Goal: Task Accomplishment & Management: Manage account settings

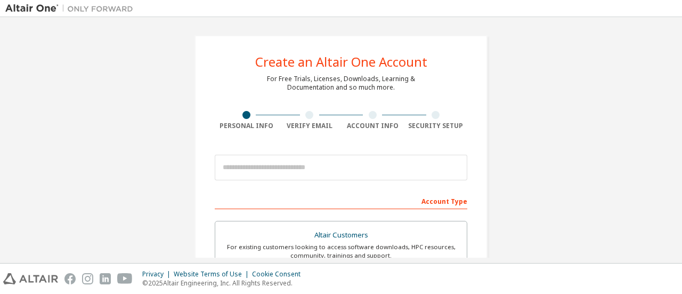
click at [287, 165] on input "email" at bounding box center [341, 168] width 253 height 26
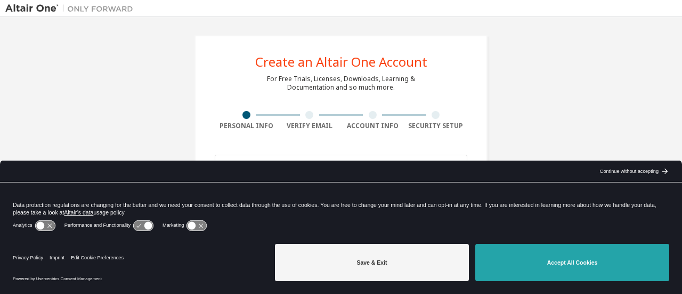
click at [535, 260] on button "Accept All Cookies" at bounding box center [572, 261] width 194 height 37
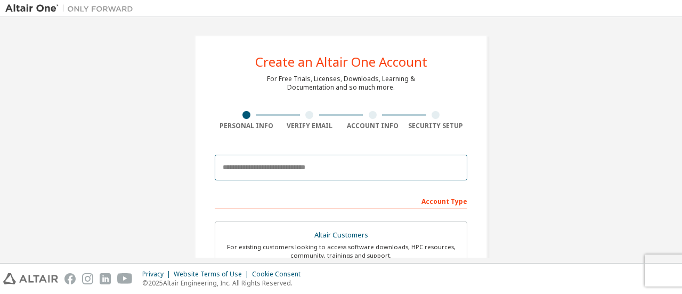
click at [327, 168] on input "email" at bounding box center [341, 168] width 253 height 26
type input "**********"
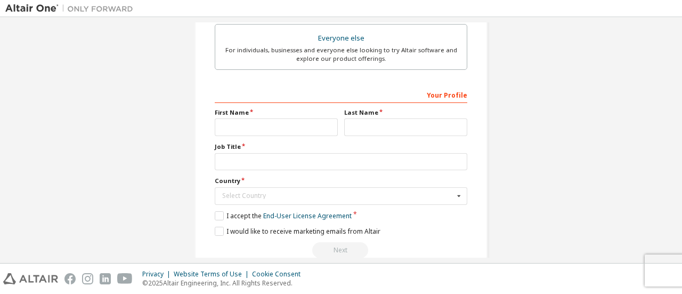
scroll to position [338, 0]
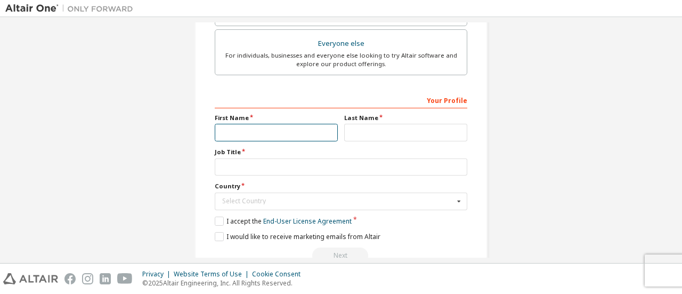
click at [281, 131] on input "text" at bounding box center [276, 133] width 123 height 18
type input "*****"
type input "**********"
type input "******"
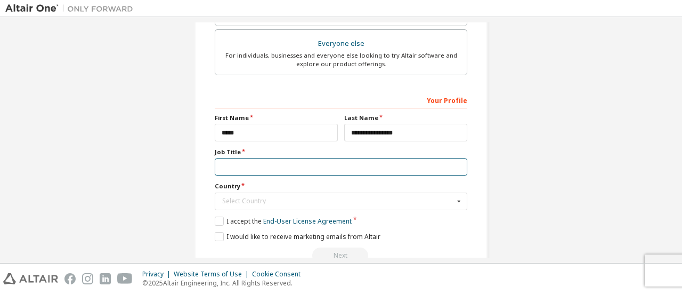
click at [273, 169] on input "text" at bounding box center [341, 167] width 253 height 18
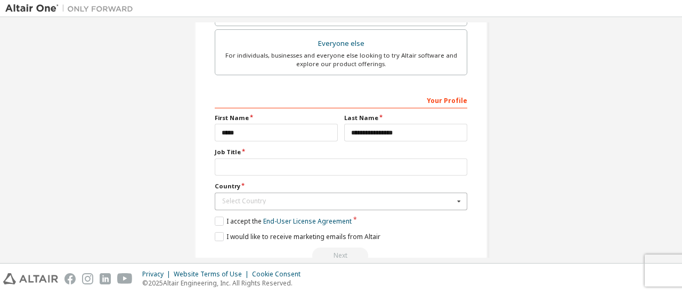
click at [301, 198] on div "Select Country" at bounding box center [338, 201] width 232 height 6
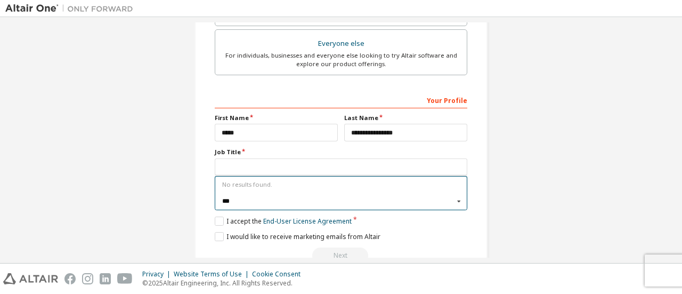
type input "******"
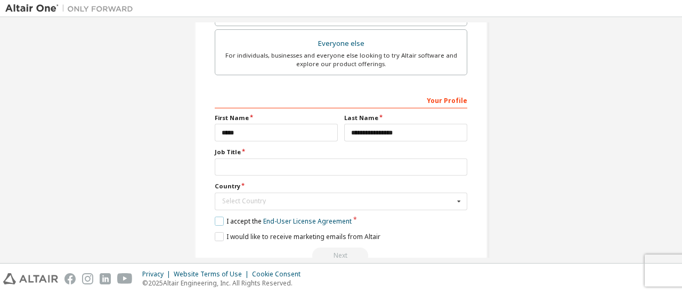
click at [218, 218] on label "I accept the End-User License Agreement" at bounding box center [283, 220] width 137 height 9
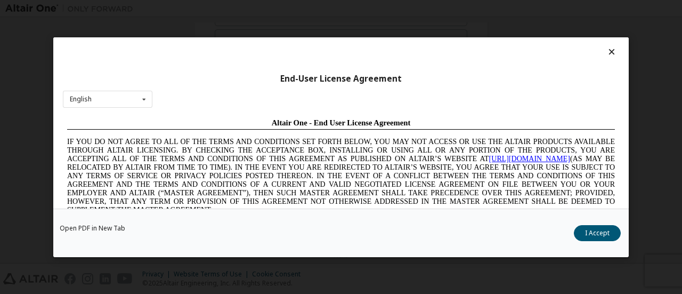
scroll to position [0, 0]
click at [586, 233] on button "I Accept" at bounding box center [597, 232] width 47 height 16
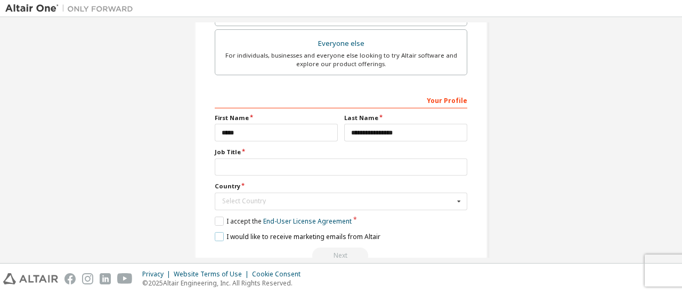
click at [217, 232] on label "I would like to receive marketing emails from Altair" at bounding box center [298, 236] width 166 height 9
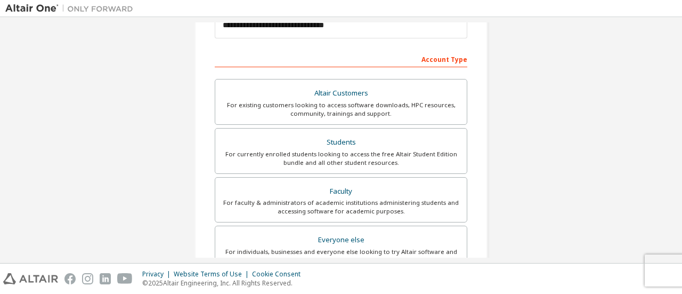
scroll to position [147, 0]
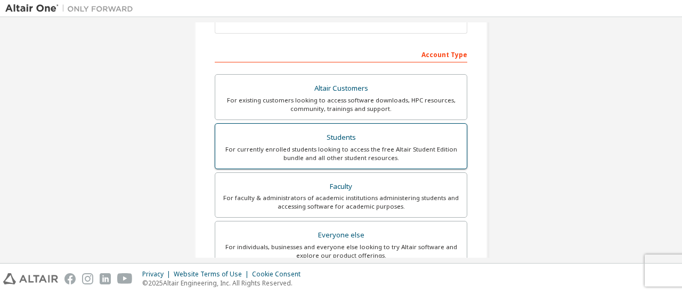
click at [408, 150] on div "For currently enrolled students looking to access the free Altair Student Editi…" at bounding box center [341, 153] width 239 height 17
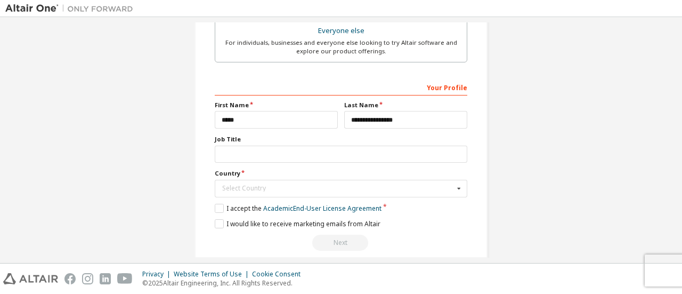
scroll to position [360, 0]
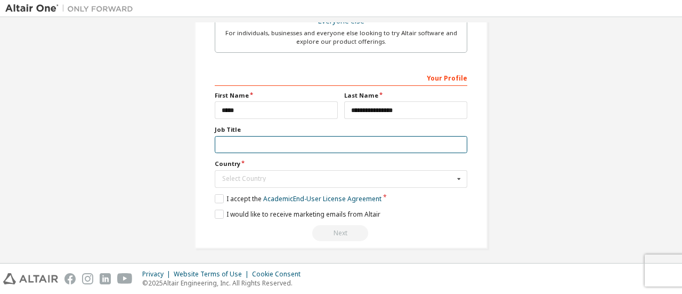
click at [299, 140] on input "text" at bounding box center [341, 145] width 253 height 18
type input "*"
type input "**********"
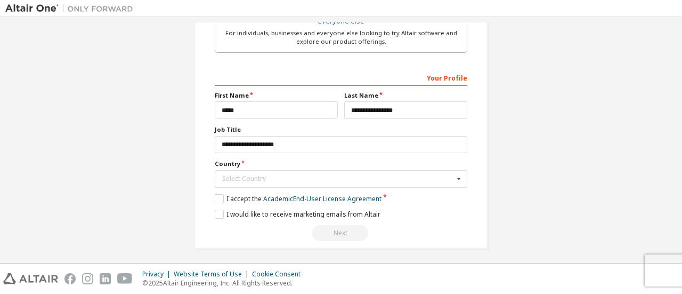
click at [345, 231] on div "Next" at bounding box center [341, 233] width 253 height 16
click at [353, 182] on input "text" at bounding box center [341, 178] width 251 height 17
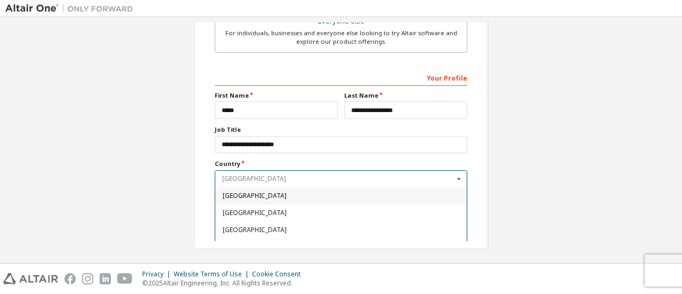
type input "******"
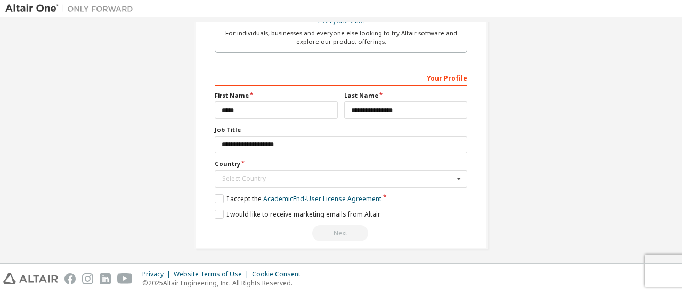
click at [327, 170] on input "text" at bounding box center [341, 178] width 251 height 17
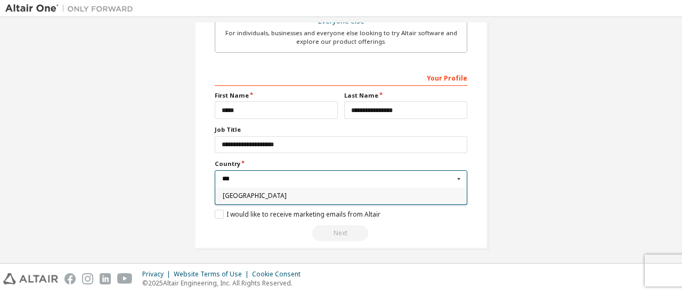
type input "***"
click at [272, 193] on span "Spain" at bounding box center [341, 195] width 237 height 6
type input "***"
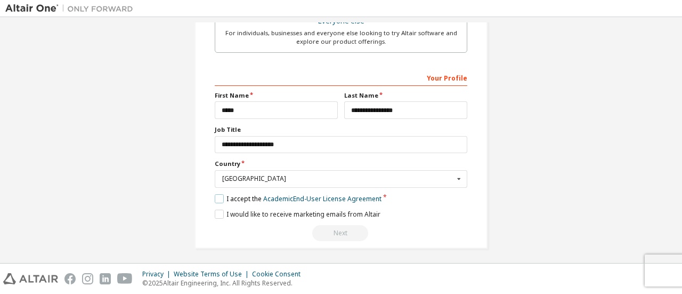
click at [221, 194] on label "I accept the Academic End-User License Agreement" at bounding box center [298, 198] width 167 height 9
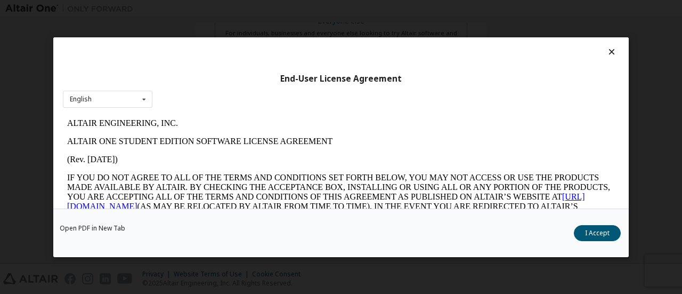
scroll to position [0, 0]
click at [591, 233] on button "I Accept" at bounding box center [597, 232] width 47 height 16
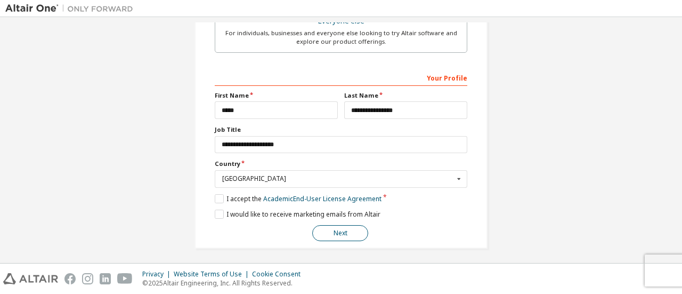
click at [347, 226] on button "Next" at bounding box center [340, 233] width 56 height 16
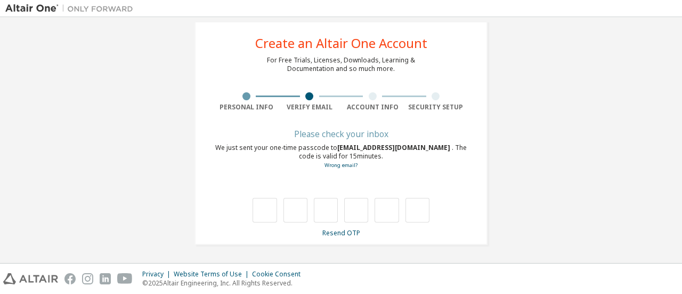
scroll to position [18, 0]
type input "*"
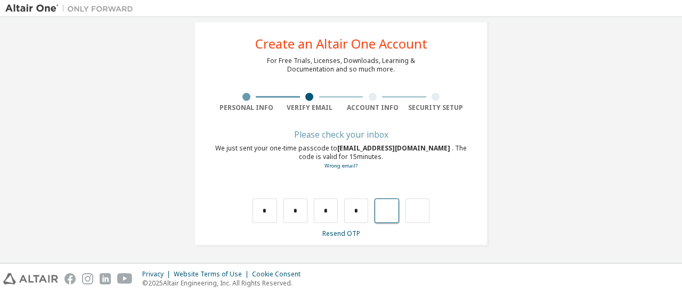
type input "*"
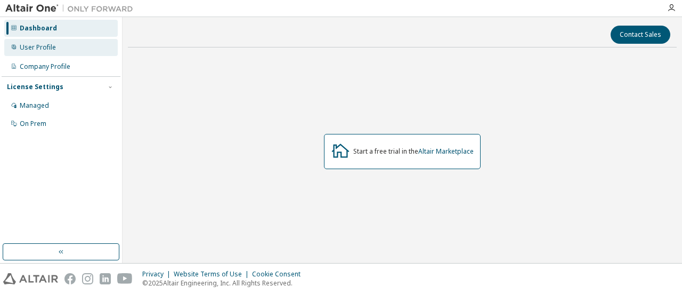
click at [33, 42] on div "User Profile" at bounding box center [60, 47] width 113 height 17
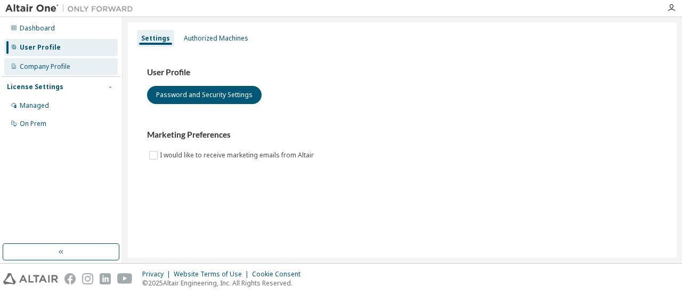
click at [51, 64] on div "Company Profile" at bounding box center [45, 66] width 51 height 9
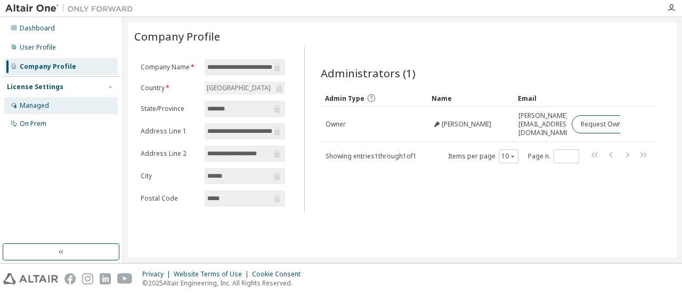
click at [50, 109] on div "Managed" at bounding box center [60, 105] width 113 height 17
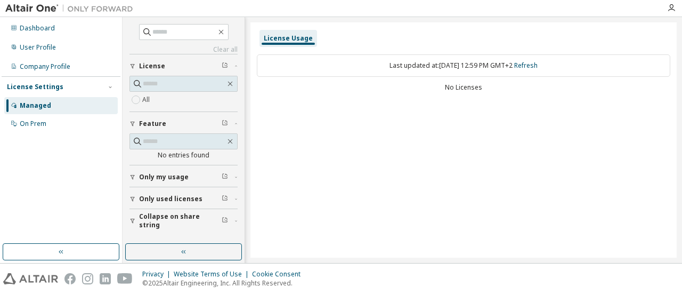
click at [283, 37] on div "License Usage" at bounding box center [288, 38] width 49 height 9
click at [52, 120] on div "On Prem" at bounding box center [60, 123] width 113 height 17
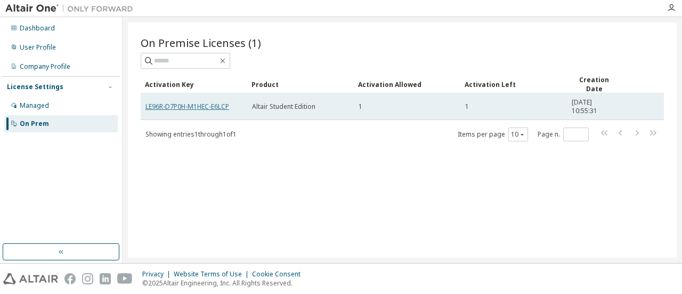
click at [215, 105] on link "LE96R-D7P0H-M1HEC-E6LCP" at bounding box center [187, 106] width 84 height 9
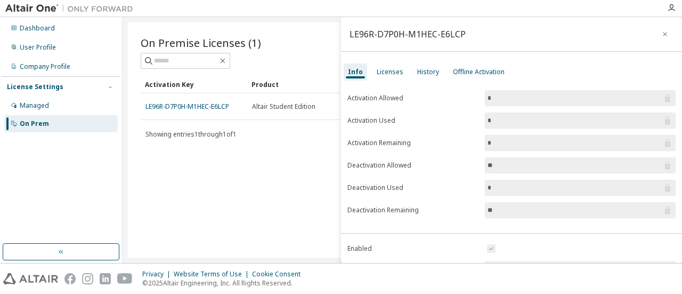
drag, startPoint x: 215, startPoint y: 106, endPoint x: 164, endPoint y: 165, distance: 78.2
click at [164, 165] on div "On Premise Licenses (1) Clear Load Save Save As Field Operator Value Select fil…" at bounding box center [402, 139] width 549 height 235
click at [57, 104] on div "Managed" at bounding box center [60, 105] width 113 height 17
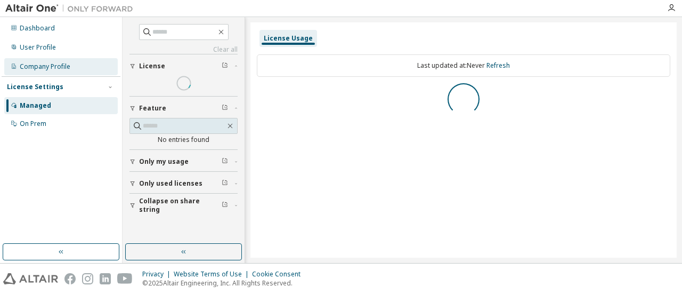
click at [71, 58] on div "Company Profile" at bounding box center [60, 66] width 113 height 17
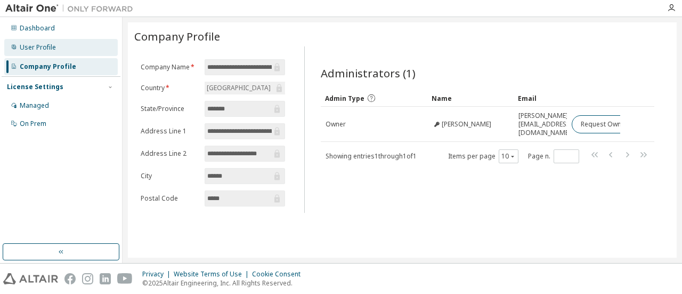
click at [62, 43] on div "User Profile" at bounding box center [60, 47] width 113 height 17
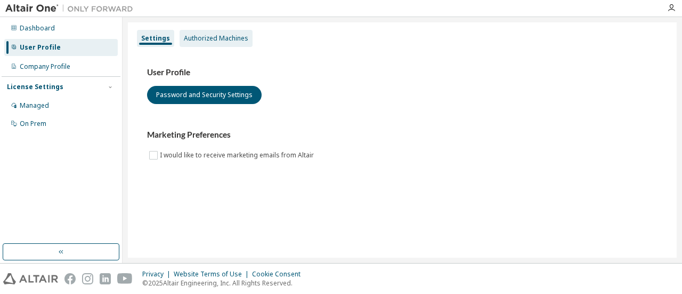
click at [227, 38] on div "Authorized Machines" at bounding box center [216, 38] width 64 height 9
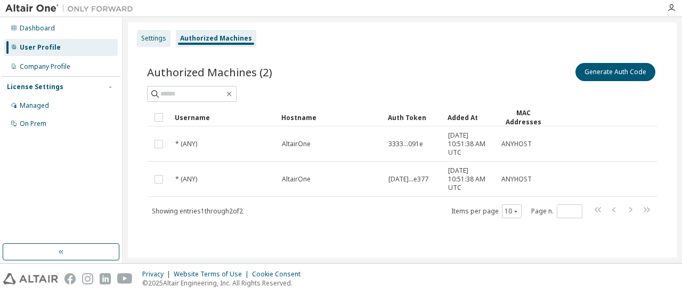
click at [150, 30] on div "Settings" at bounding box center [154, 38] width 34 height 17
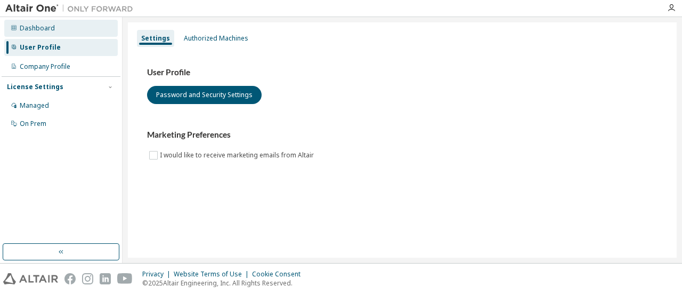
click at [48, 33] on div "Dashboard" at bounding box center [60, 28] width 113 height 17
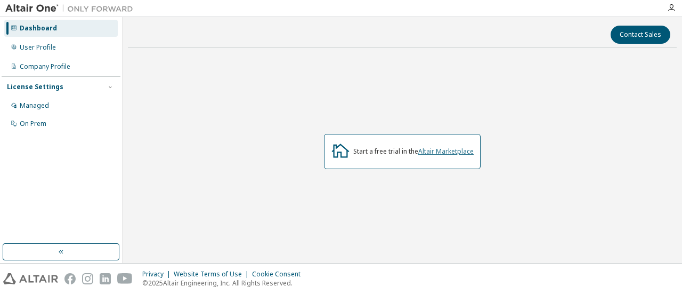
click at [452, 150] on link "Altair Marketplace" at bounding box center [445, 151] width 55 height 9
click at [44, 97] on div "Managed" at bounding box center [60, 105] width 113 height 17
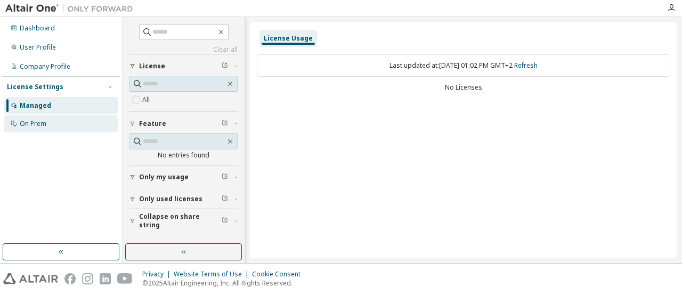
click at [59, 124] on div "On Prem" at bounding box center [60, 123] width 113 height 17
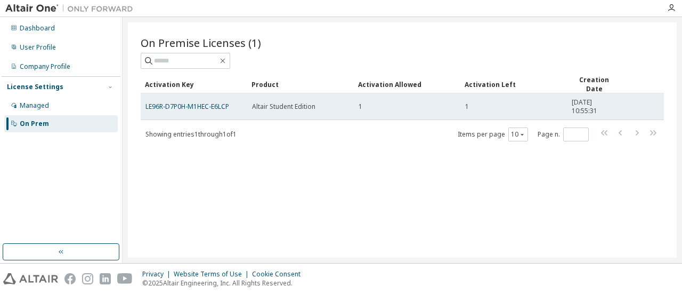
click at [329, 102] on div "Altair Student Edition" at bounding box center [300, 106] width 97 height 9
click at [289, 116] on td "Altair Student Edition" at bounding box center [300, 106] width 107 height 27
